Goal: Transaction & Acquisition: Purchase product/service

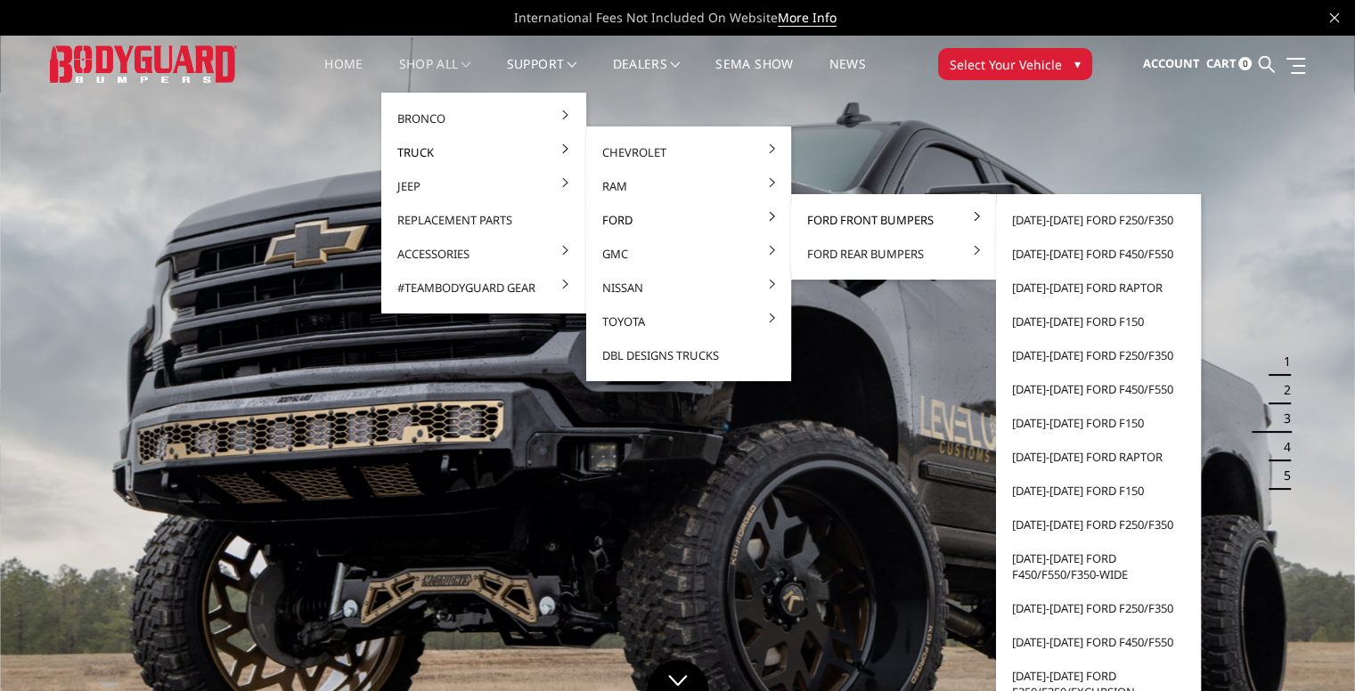
click at [962, 216] on link "Ford Front Bumpers" at bounding box center [893, 220] width 191 height 34
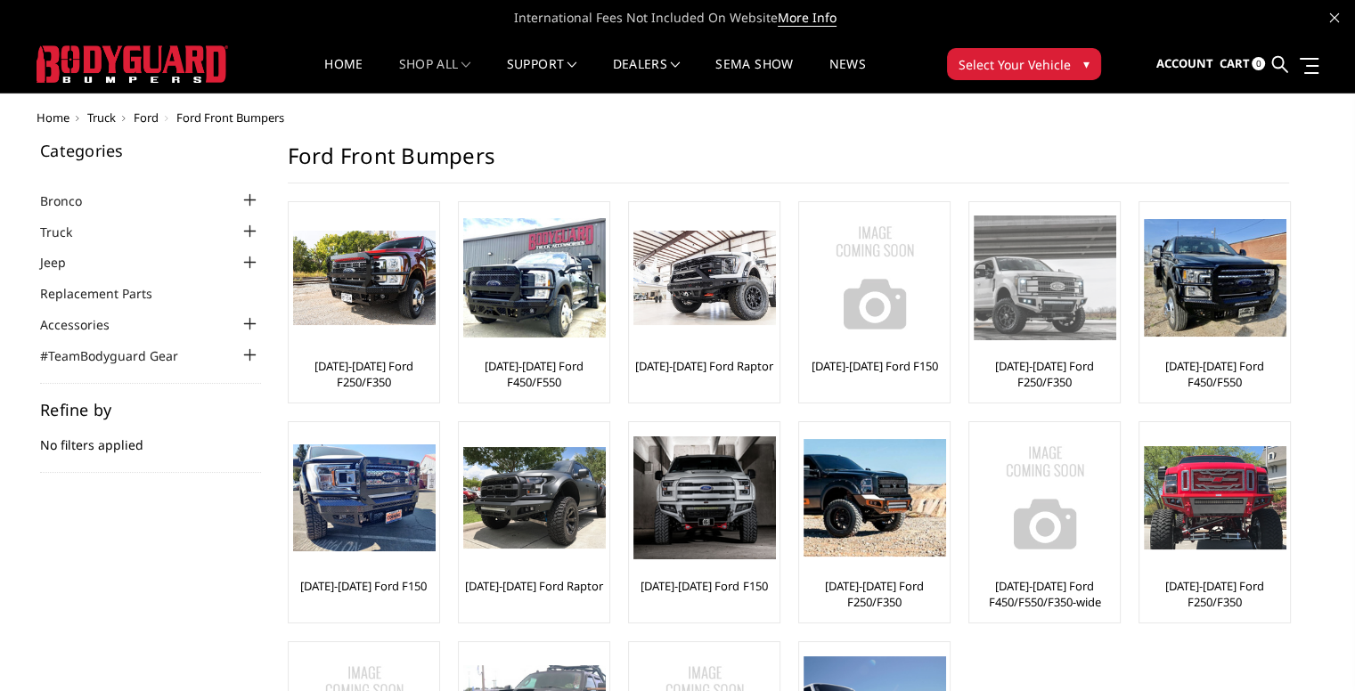
click at [1039, 361] on link "[DATE]-[DATE] Ford F250/F350" at bounding box center [1044, 374] width 142 height 32
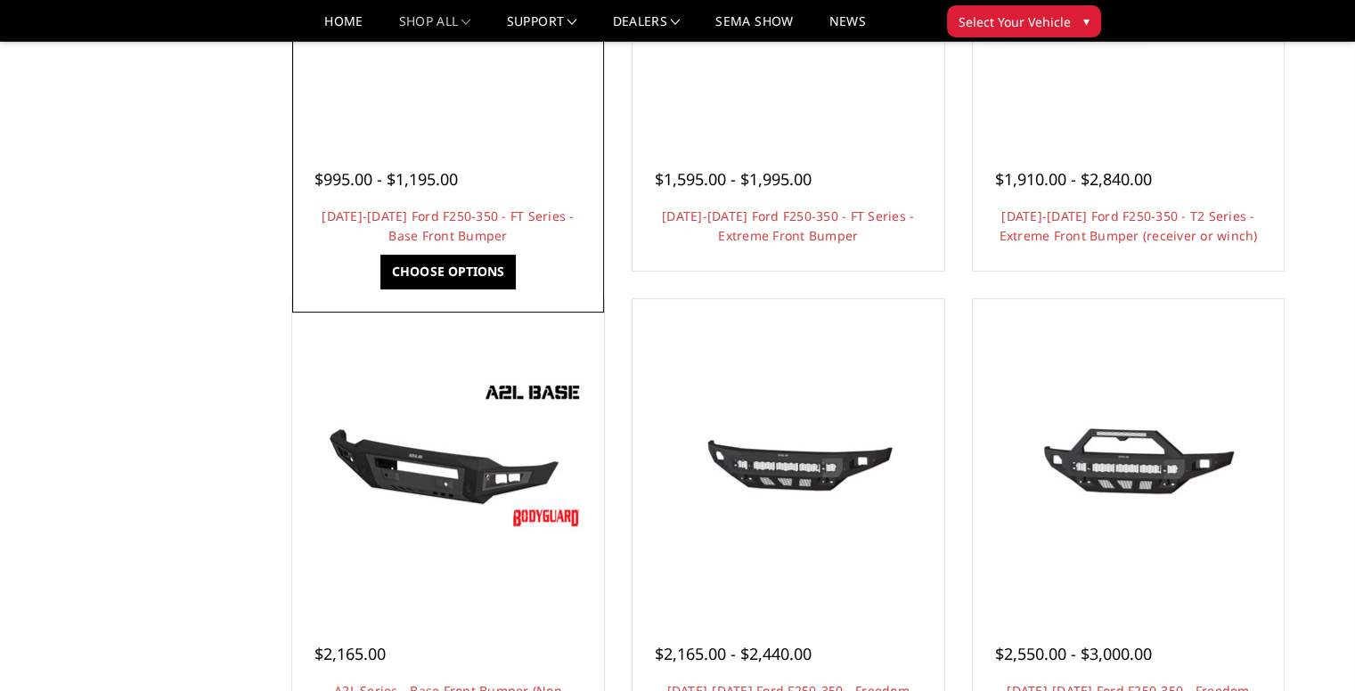
scroll to position [178, 0]
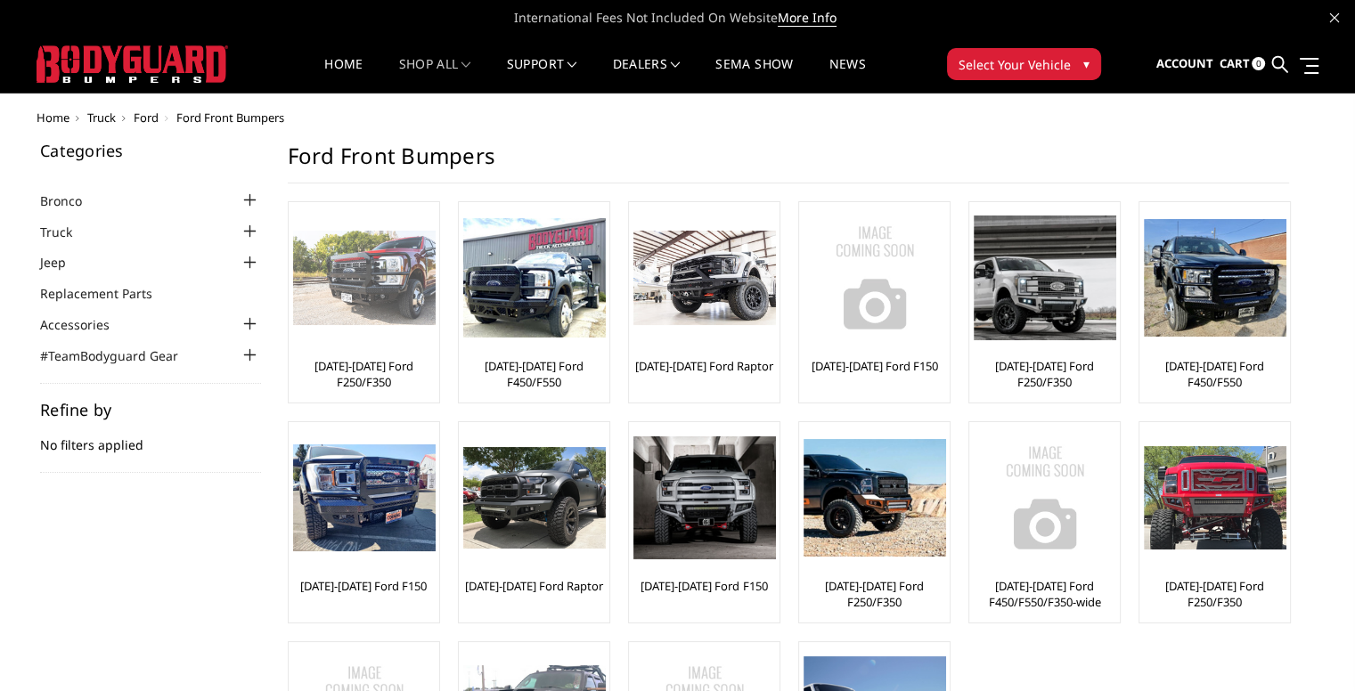
click at [363, 378] on link "[DATE]-[DATE] Ford F250/F350" at bounding box center [364, 374] width 142 height 32
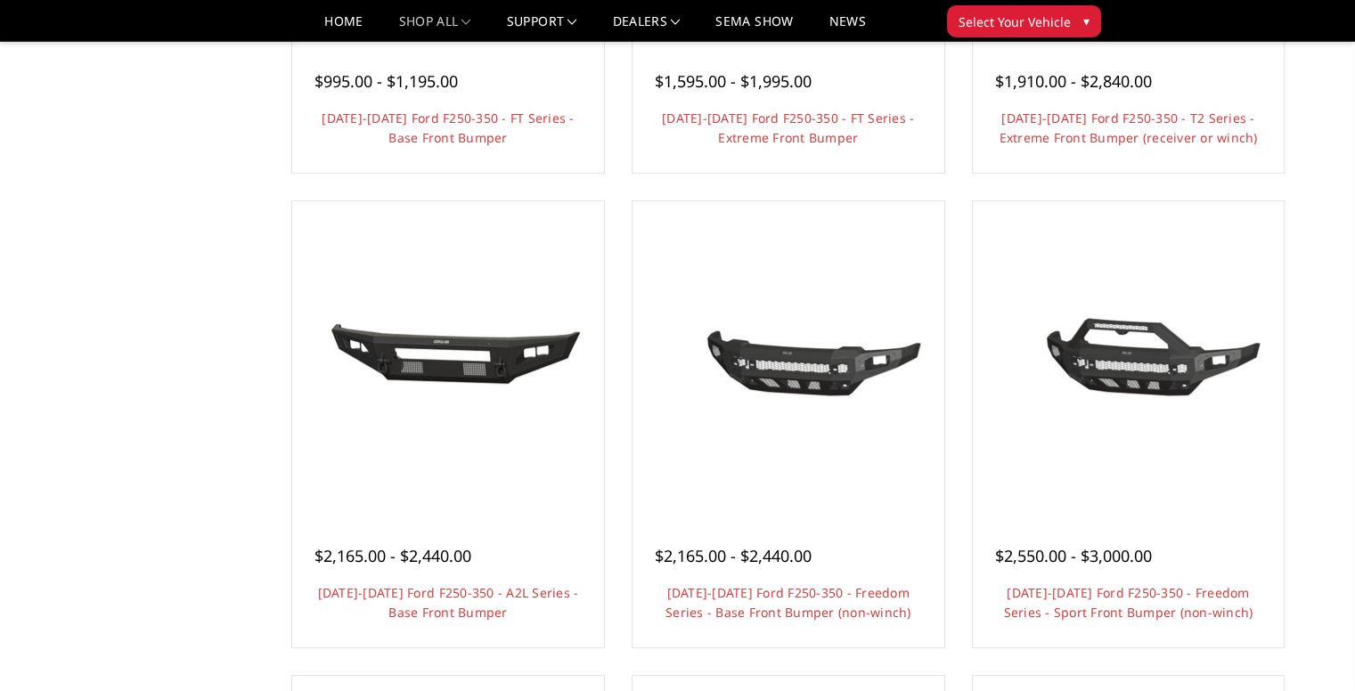
scroll to position [534, 0]
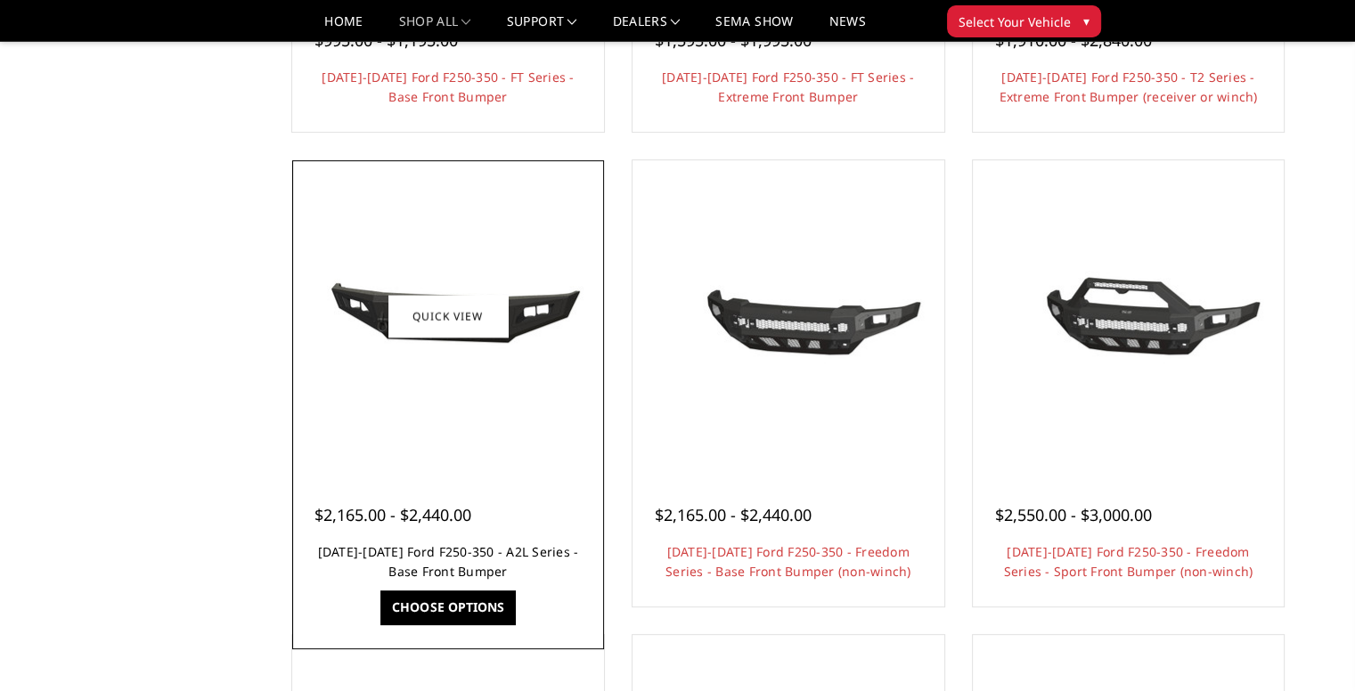
click at [447, 564] on link "[DATE]-[DATE] Ford F250-350 - A2L Series - Base Front Bumper" at bounding box center [448, 561] width 261 height 37
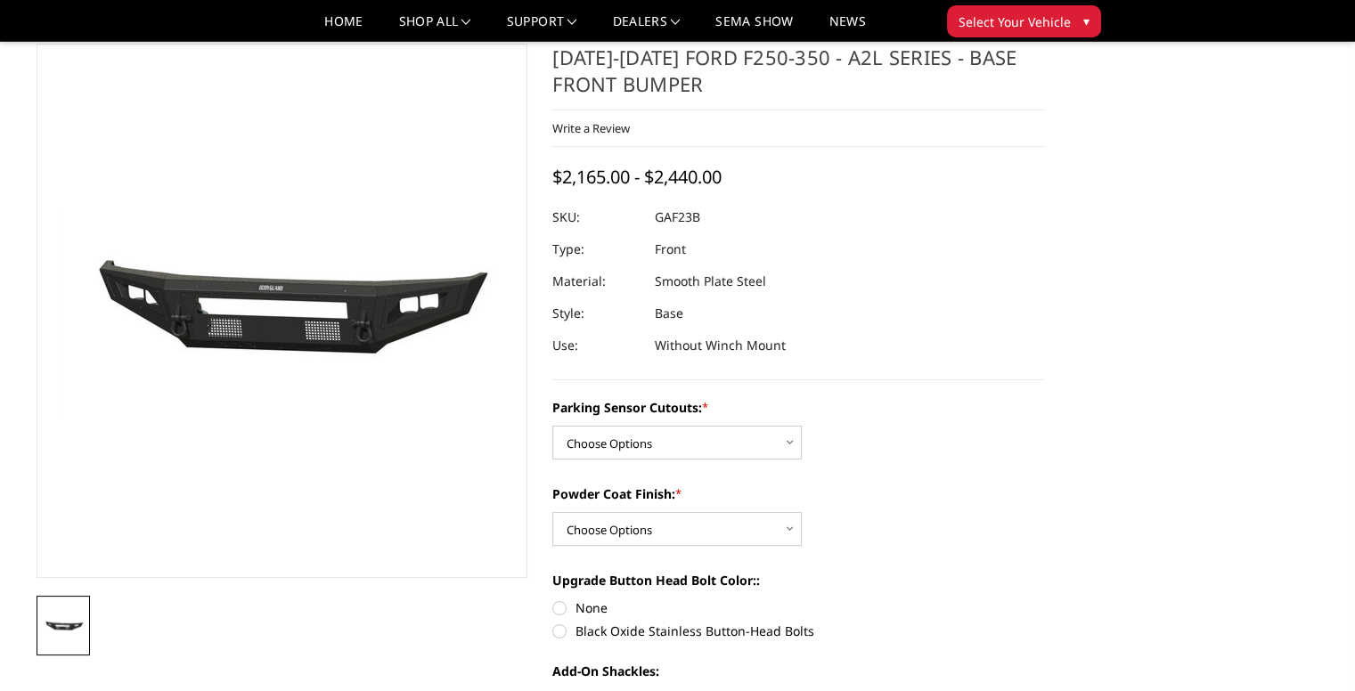
scroll to position [89, 0]
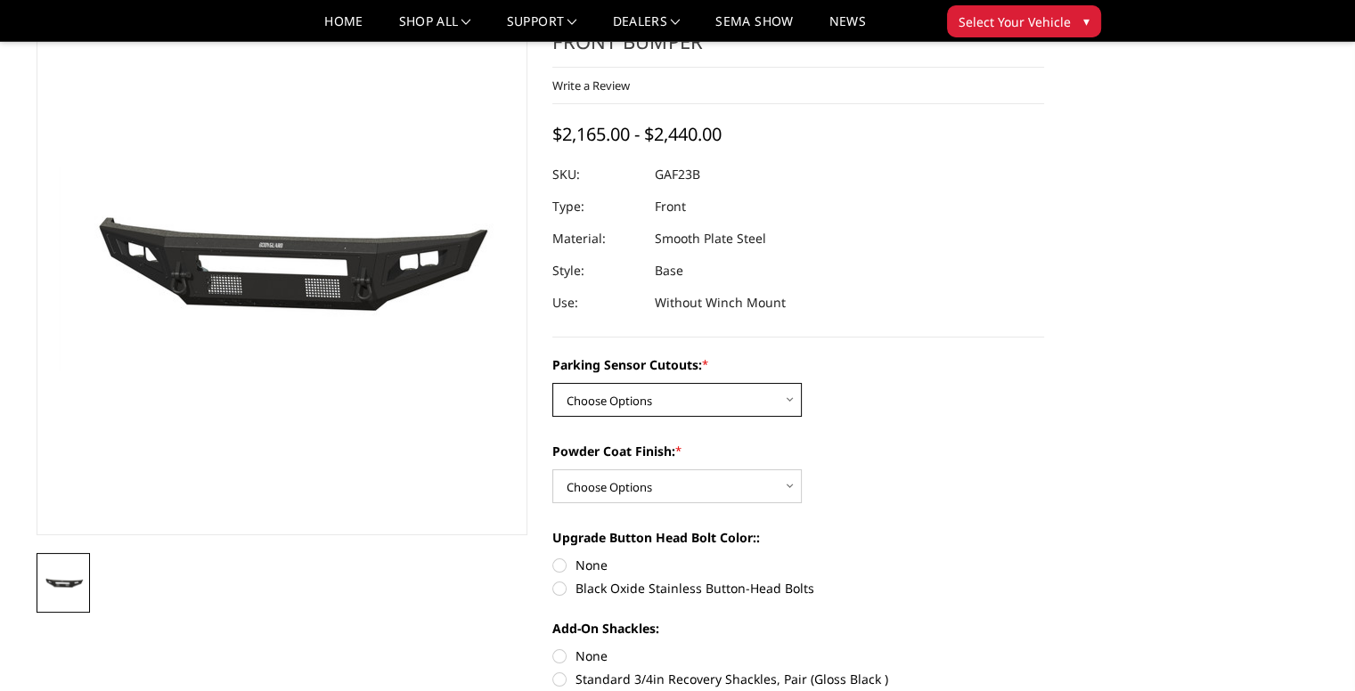
click at [588, 400] on select "Choose Options No - Without Parking Sensor Cutouts Yes - With Parking Sensor Cu…" at bounding box center [676, 400] width 249 height 34
click at [984, 428] on div "Parking Sensor Cutouts: * Choose Options No - Without Parking Sensor Cutouts Ye…" at bounding box center [798, 633] width 492 height 557
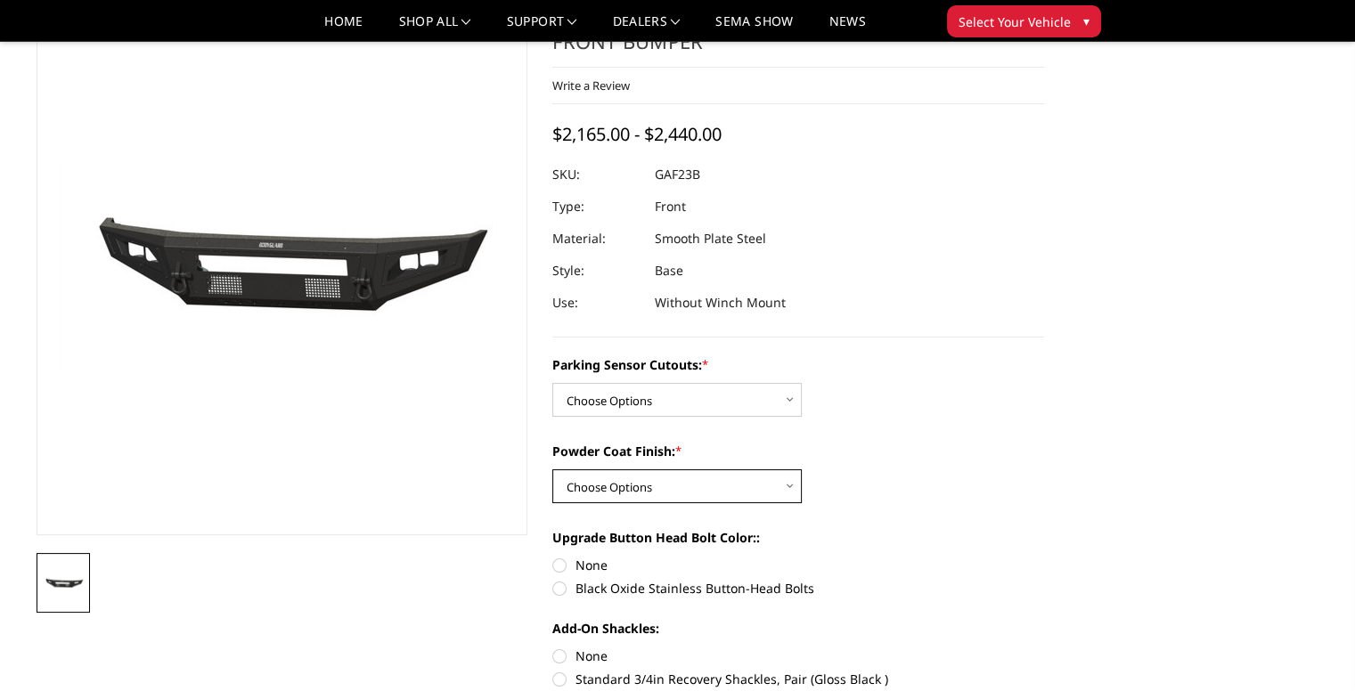
click at [599, 496] on select "Choose Options Bare Metal Textured Black Powder Coat" at bounding box center [676, 486] width 249 height 34
select select "3472"
click at [552, 469] on select "Choose Options Bare Metal Textured Black Powder Coat" at bounding box center [676, 486] width 249 height 34
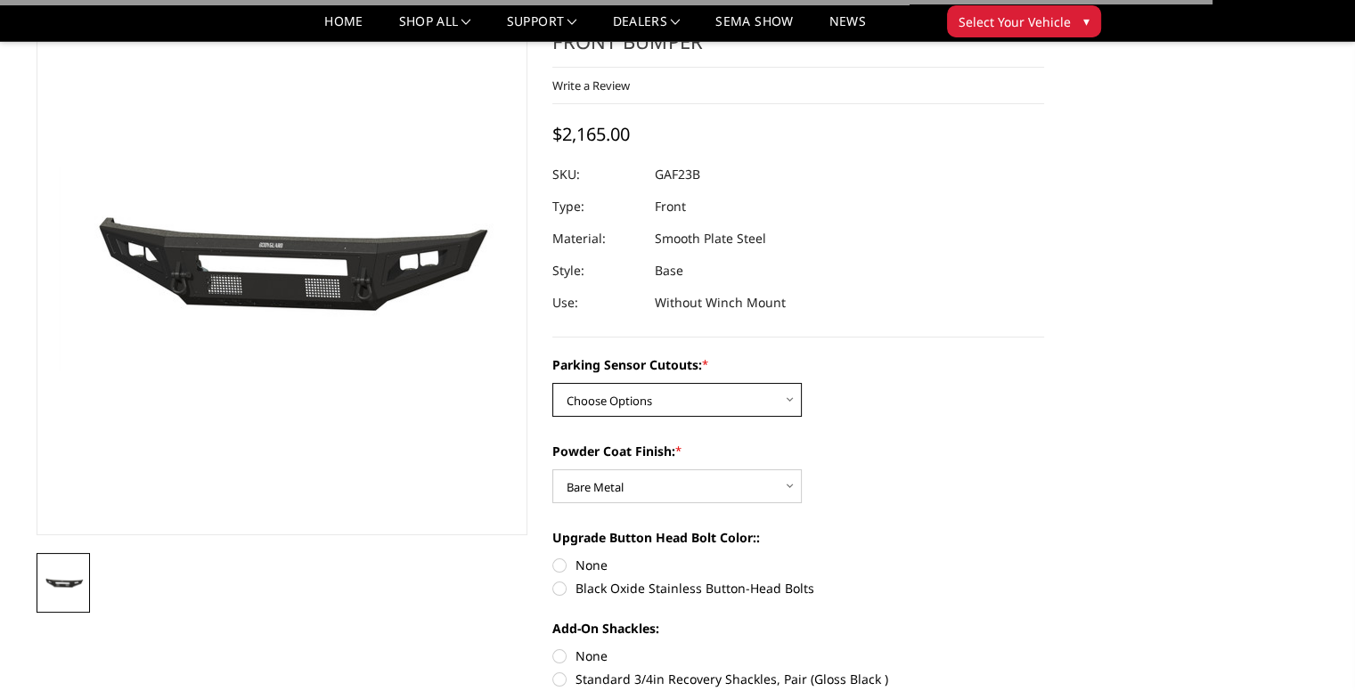
click at [645, 395] on select "Choose Options No - Without Parking Sensor Cutouts Yes - With Parking Sensor Cu…" at bounding box center [676, 400] width 249 height 34
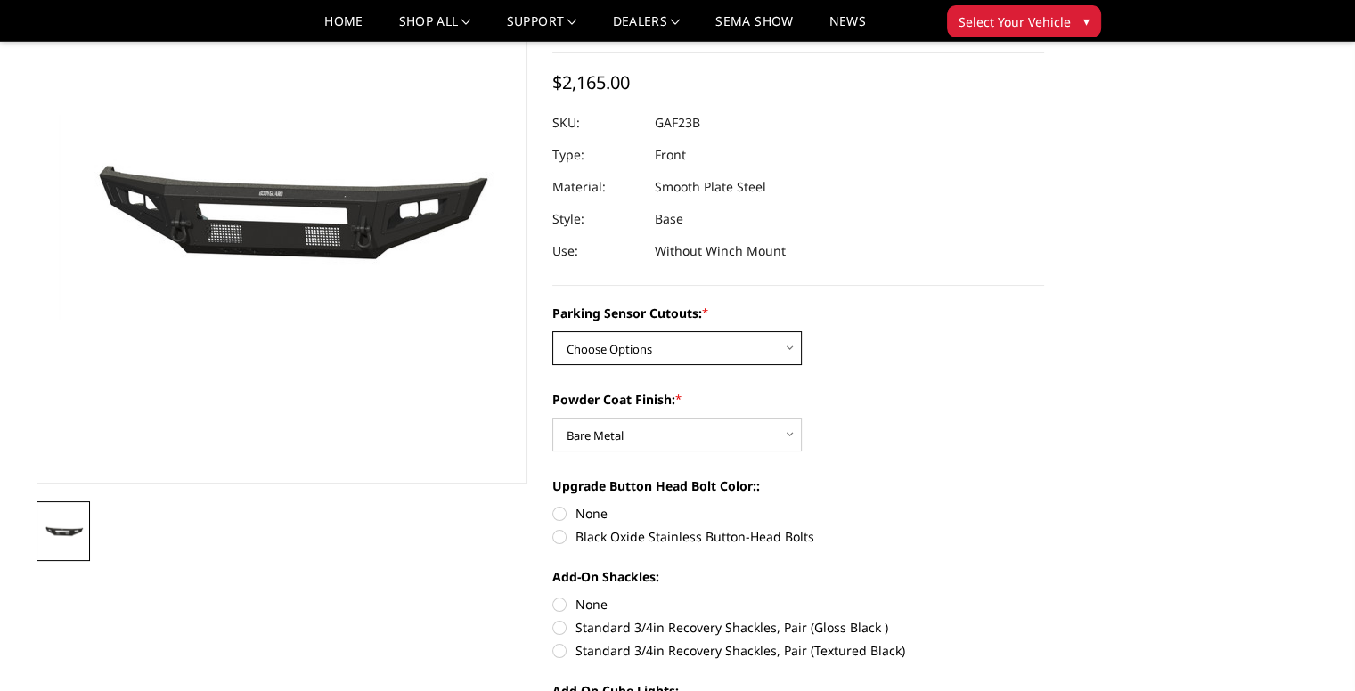
scroll to position [178, 0]
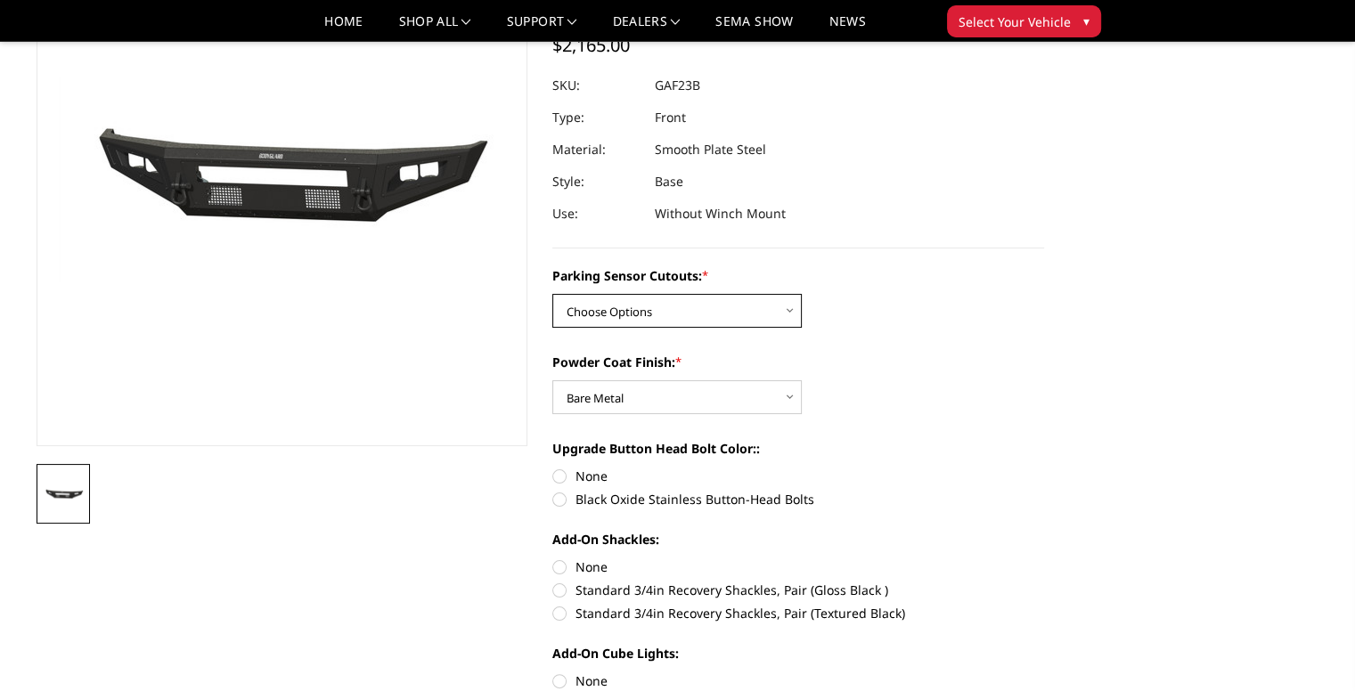
click at [673, 305] on select "Choose Options No - Without Parking Sensor Cutouts Yes - With Parking Sensor Cu…" at bounding box center [676, 311] width 249 height 34
select select "3470"
click at [552, 294] on select "Choose Options No - Without Parking Sensor Cutouts Yes - With Parking Sensor Cu…" at bounding box center [676, 311] width 249 height 34
click at [559, 478] on label "None" at bounding box center [798, 476] width 492 height 19
click at [553, 468] on input "None" at bounding box center [552, 467] width 1 height 1
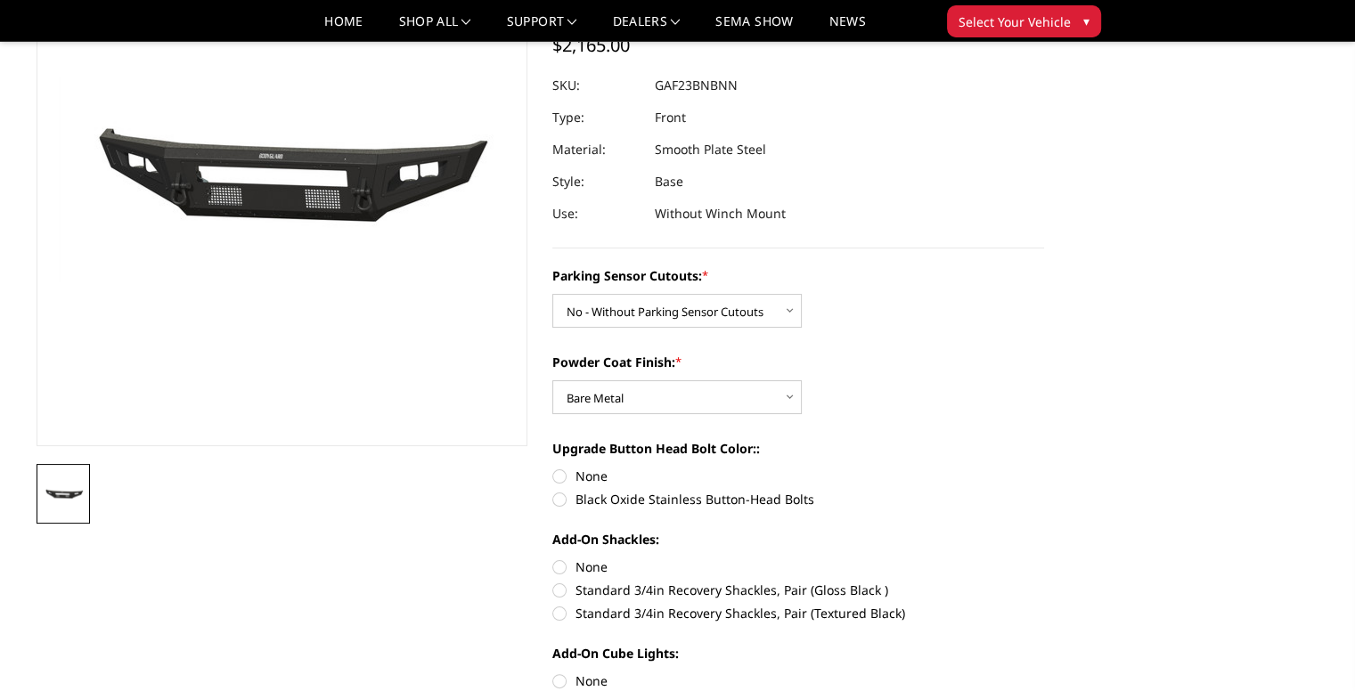
radio input "true"
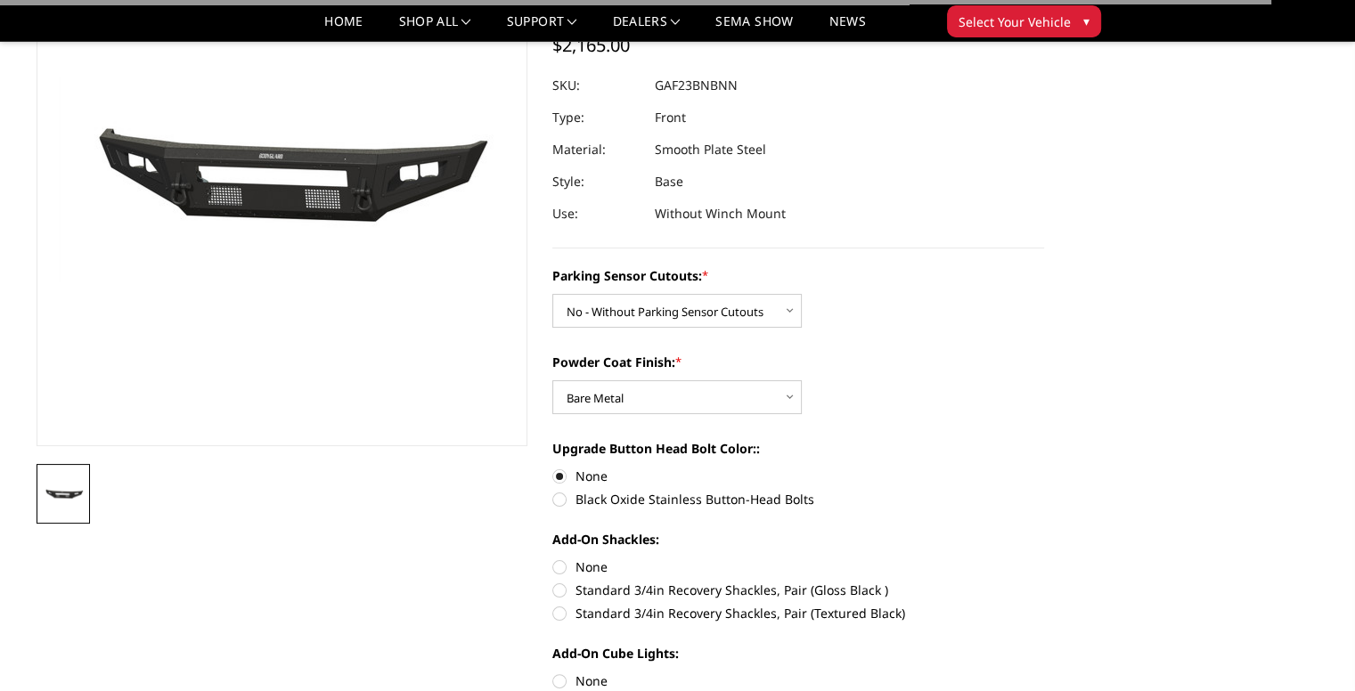
click at [558, 564] on label "None" at bounding box center [798, 566] width 492 height 19
click at [553, 558] on input "None" at bounding box center [552, 557] width 1 height 1
radio input "true"
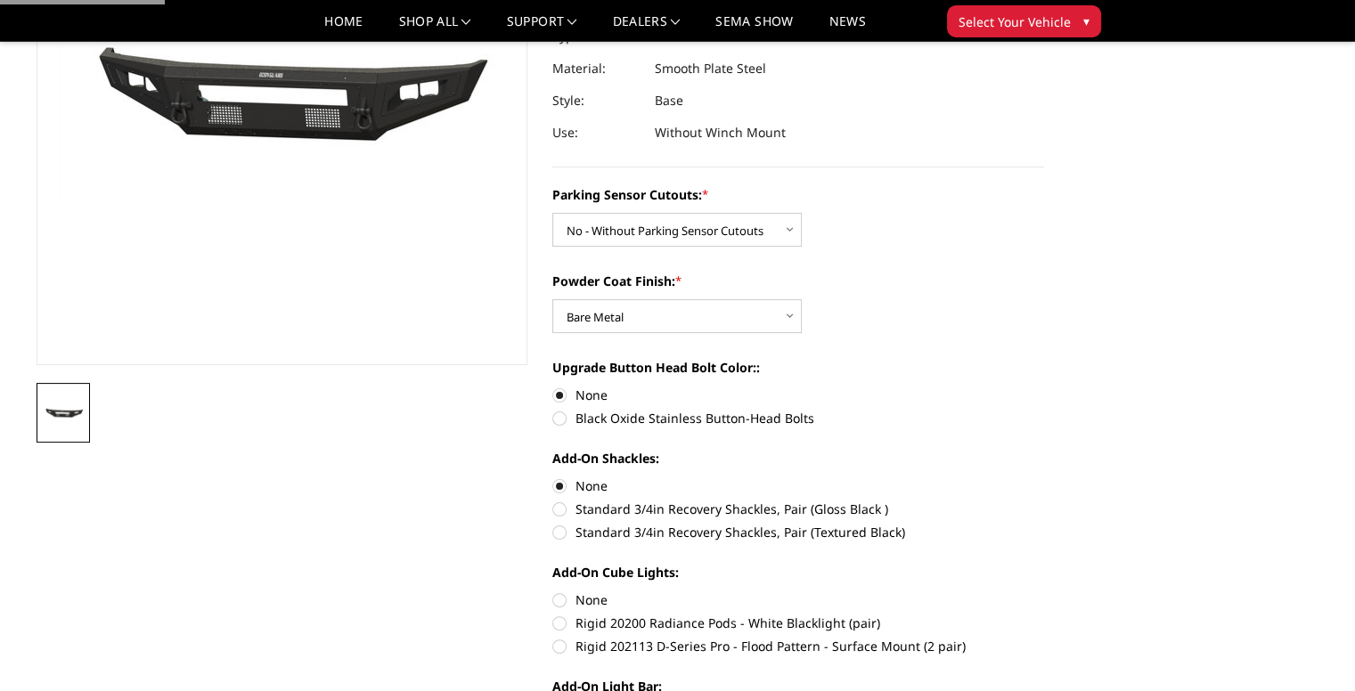
scroll to position [356, 0]
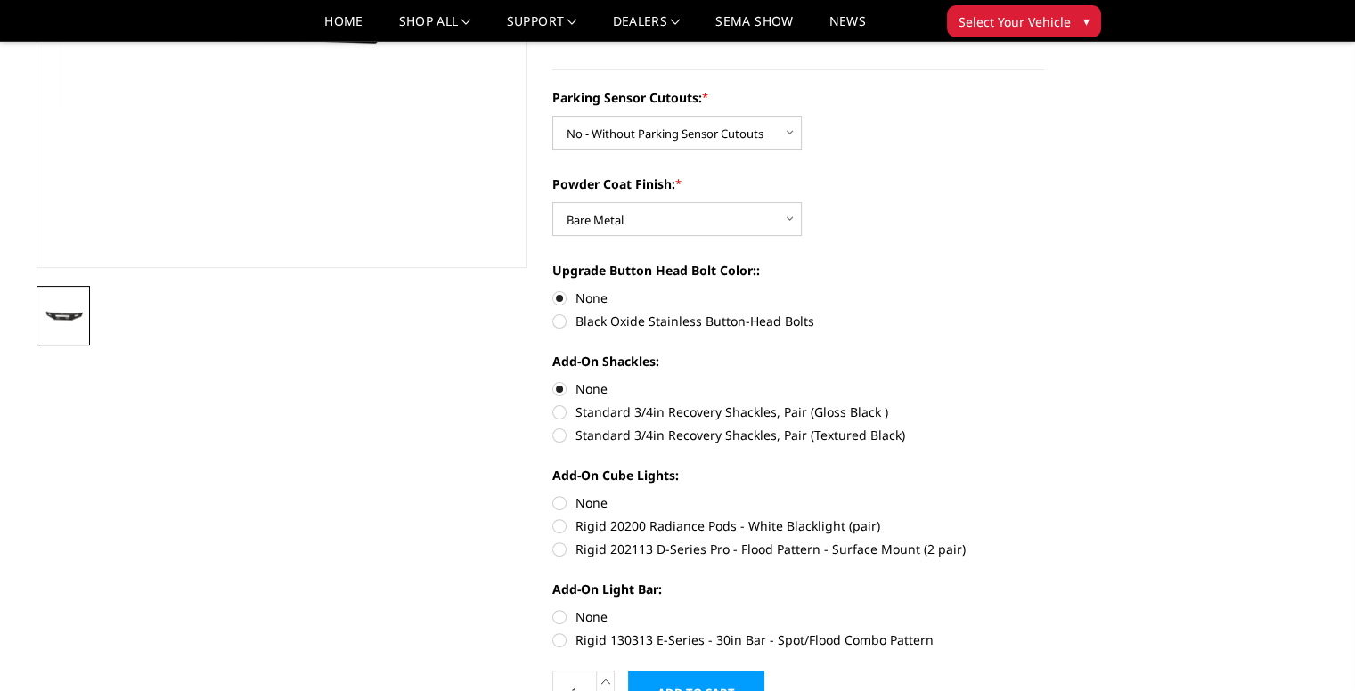
click at [556, 505] on label "None" at bounding box center [798, 502] width 492 height 19
click at [553, 494] on input "None" at bounding box center [552, 493] width 1 height 1
radio input "true"
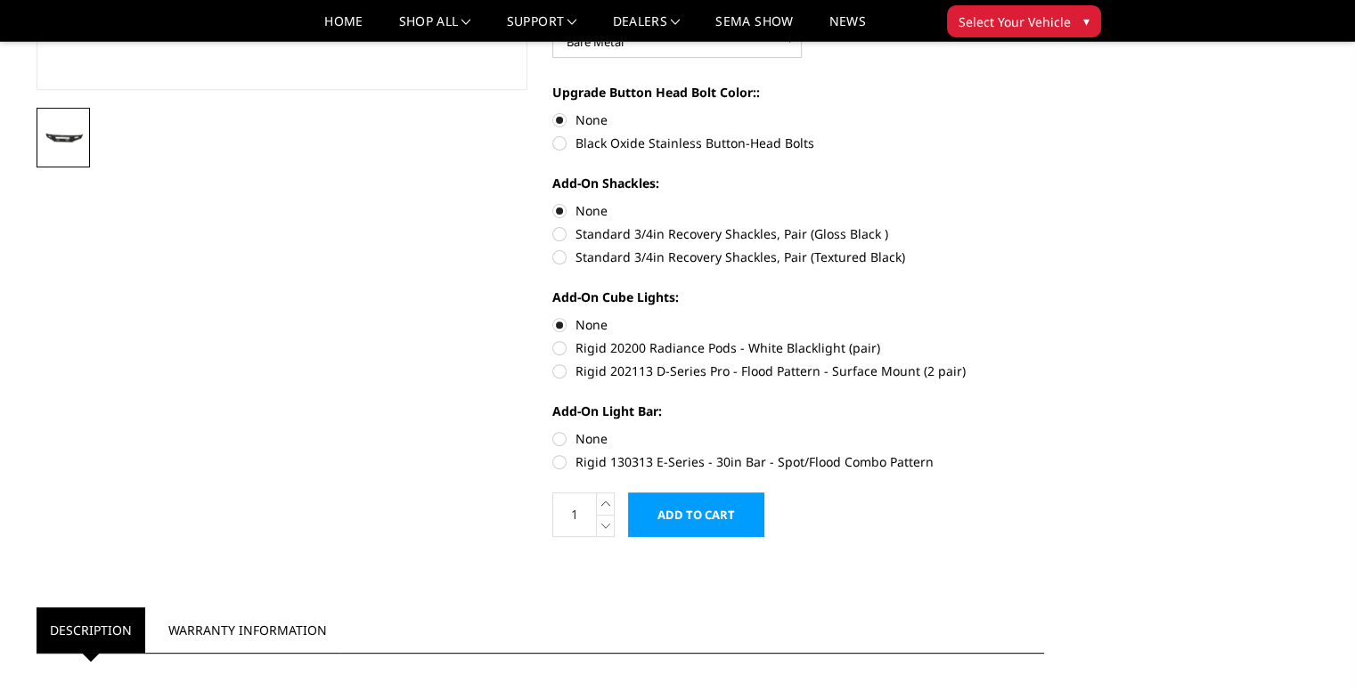
click at [556, 440] on label "None" at bounding box center [798, 438] width 492 height 19
click at [553, 430] on input "None" at bounding box center [552, 429] width 1 height 1
radio input "true"
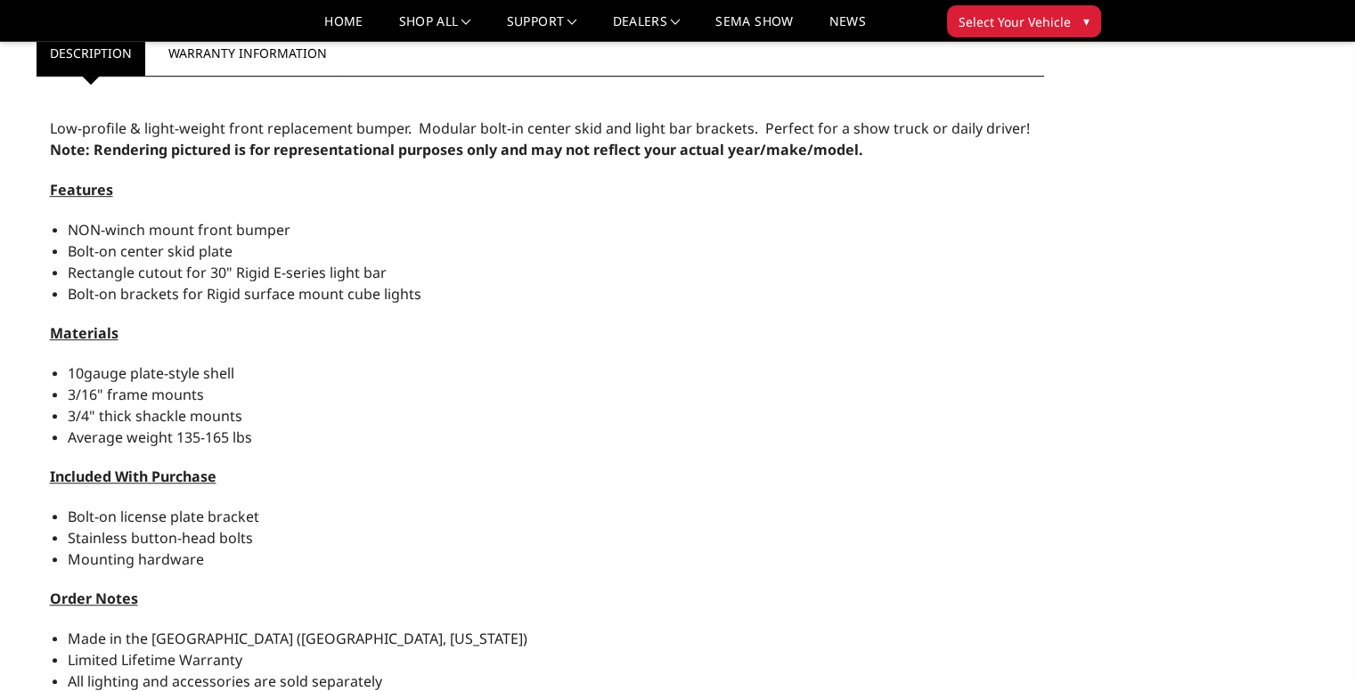
scroll to position [1158, 0]
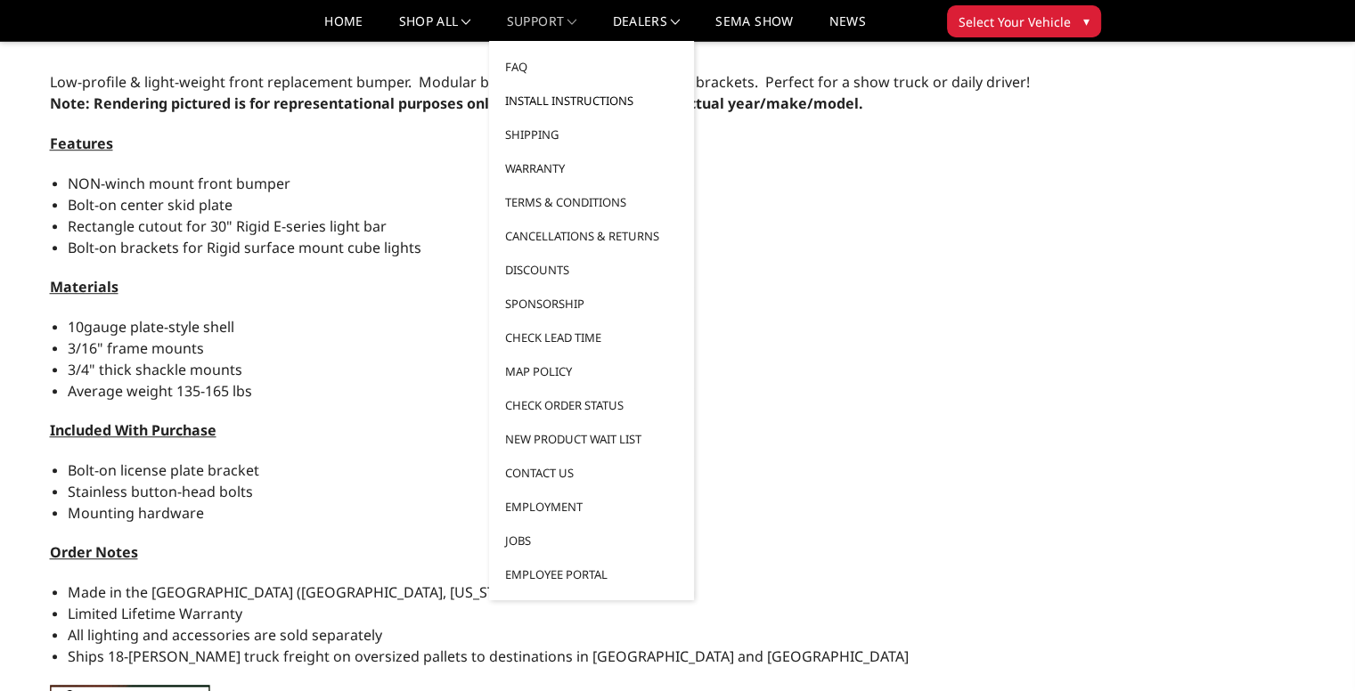
click at [551, 97] on link "Install Instructions" at bounding box center [591, 101] width 191 height 34
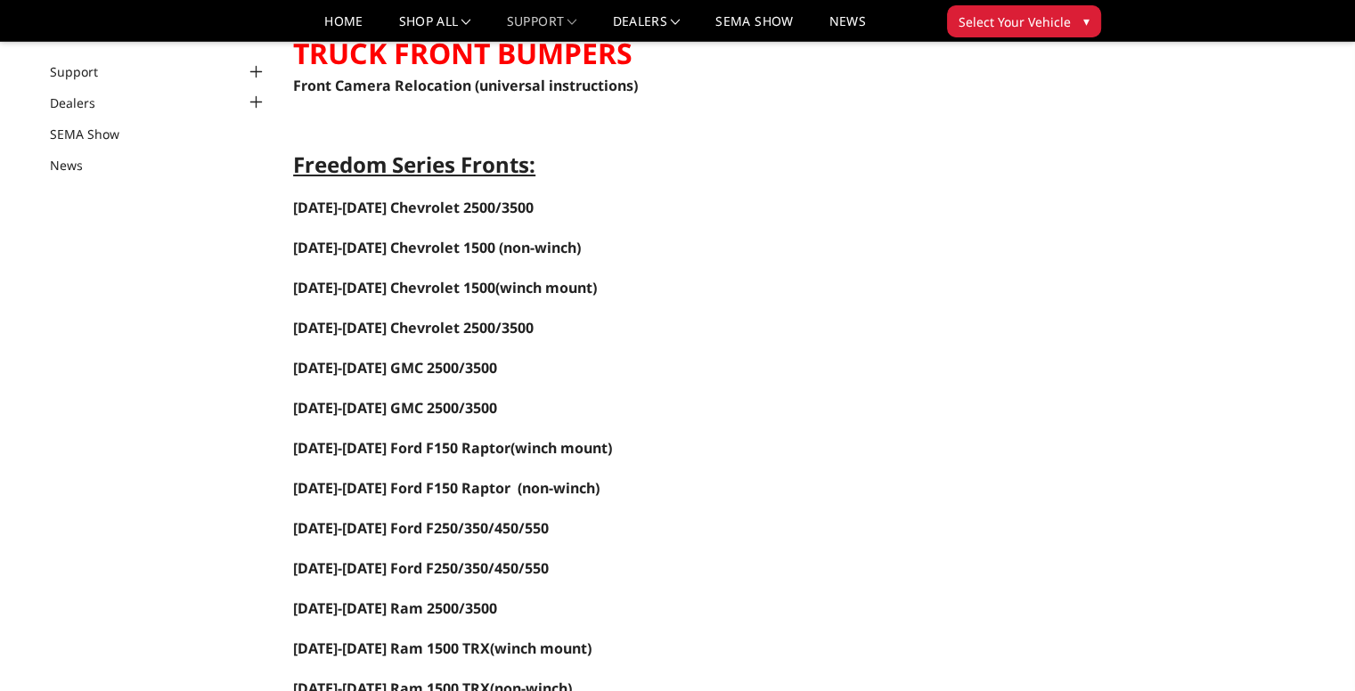
scroll to position [178, 0]
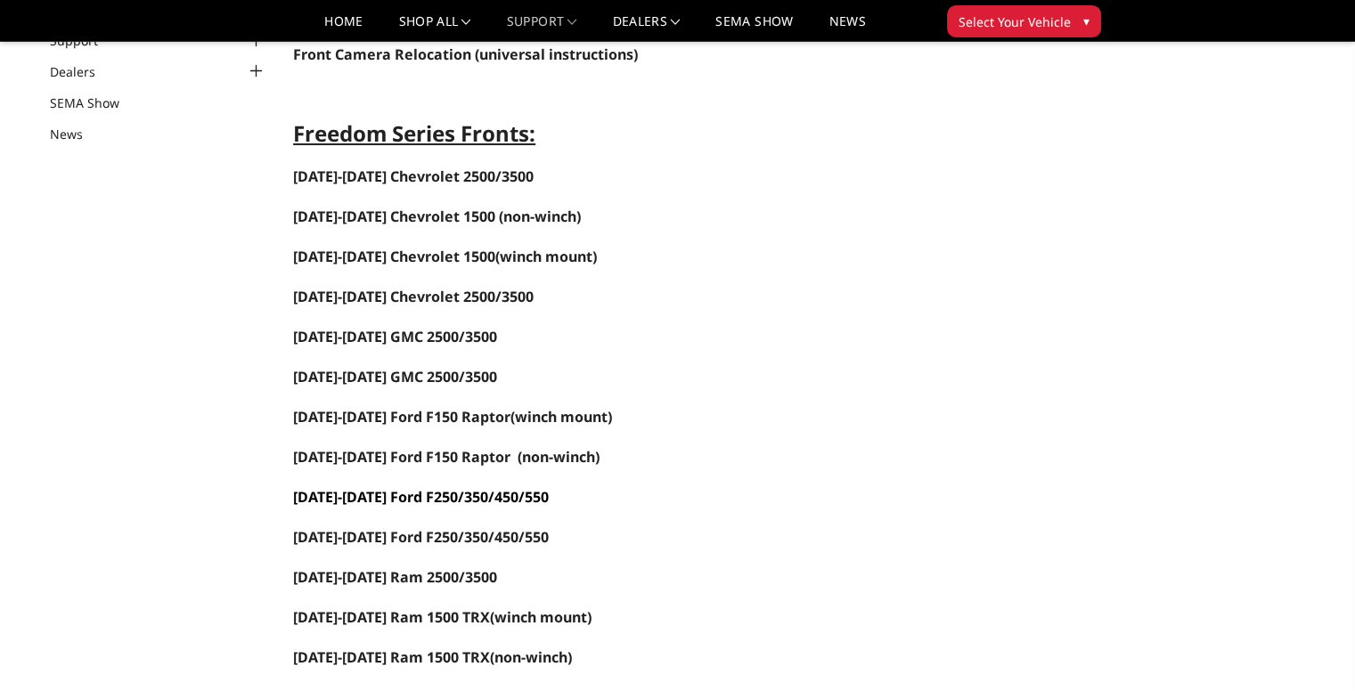
click at [383, 487] on span "2023-2025 Ford F250/350/450/550" at bounding box center [421, 497] width 256 height 20
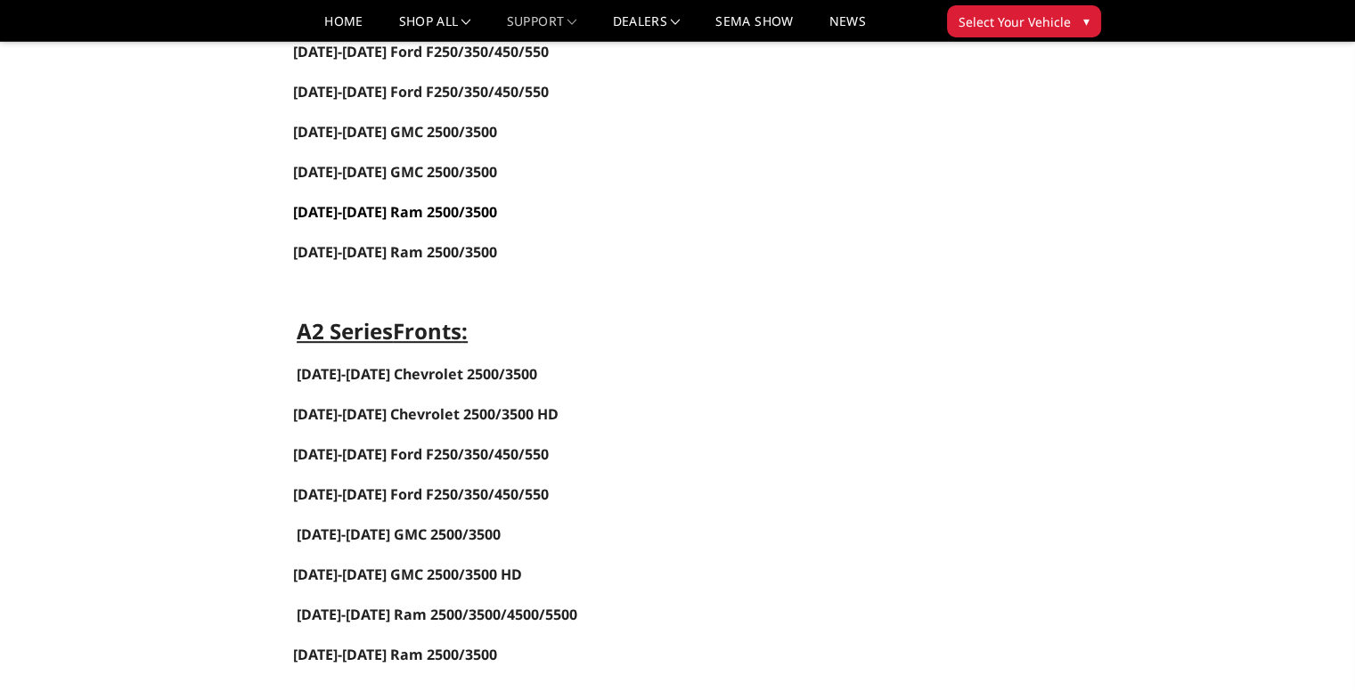
scroll to position [1069, 0]
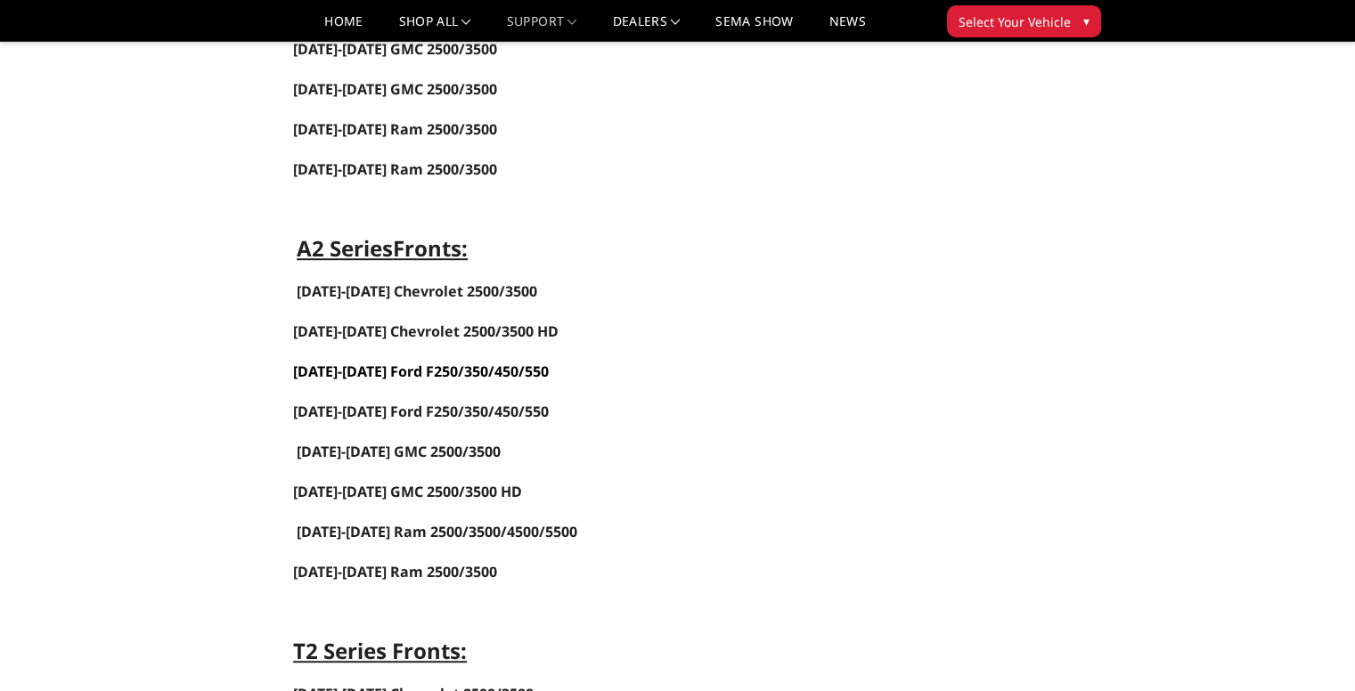
click at [395, 362] on link "2023-2025 Ford F250/350/450/550" at bounding box center [421, 372] width 256 height 20
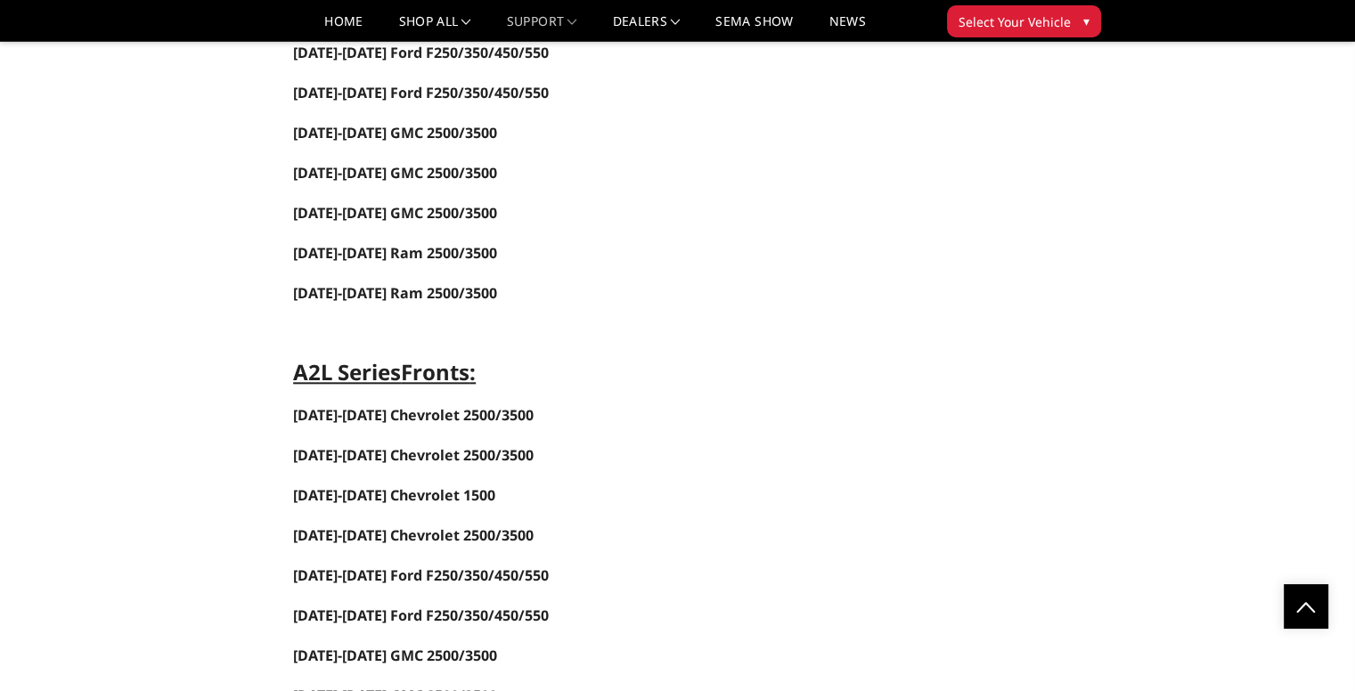
scroll to position [1959, 0]
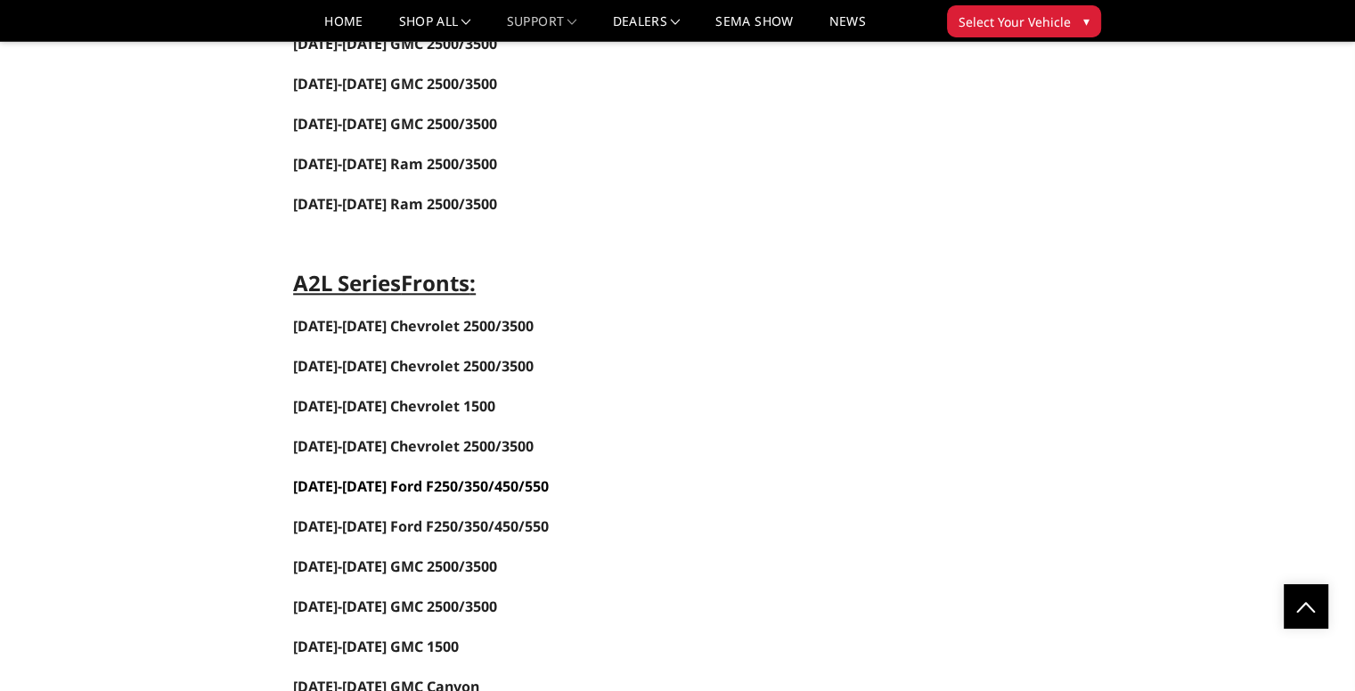
click at [381, 476] on span "2017-2022 Ford F250/350/450/550" at bounding box center [421, 486] width 256 height 20
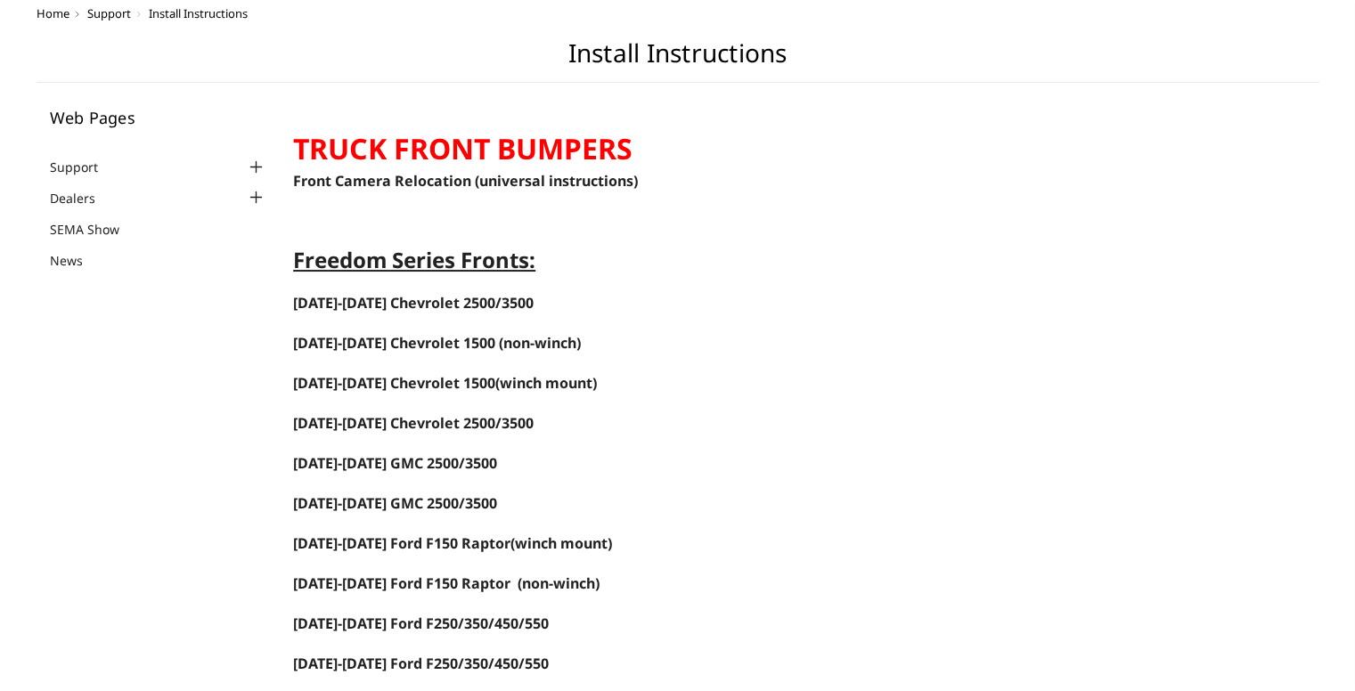
scroll to position [0, 0]
